Goal: Find specific page/section

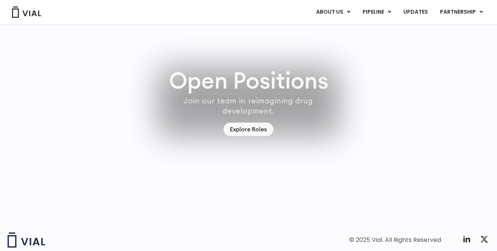
scroll to position [2173, 0]
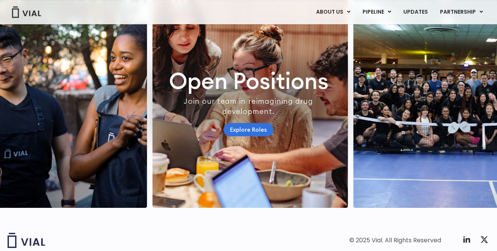
click at [258, 136] on link "Explore Roles" at bounding box center [249, 129] width 50 height 13
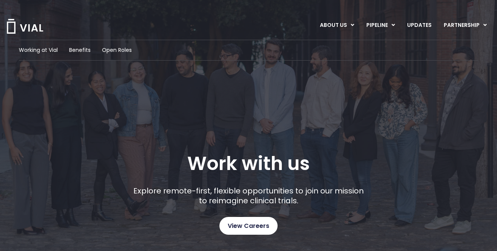
click at [250, 226] on span "View Careers" at bounding box center [249, 226] width 42 height 10
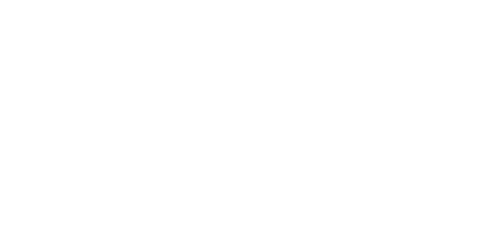
scroll to position [1130, 0]
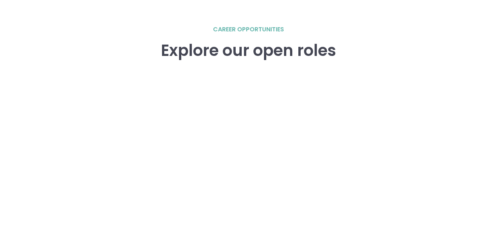
scroll to position [1247, 0]
